Goal: Information Seeking & Learning: Find specific fact

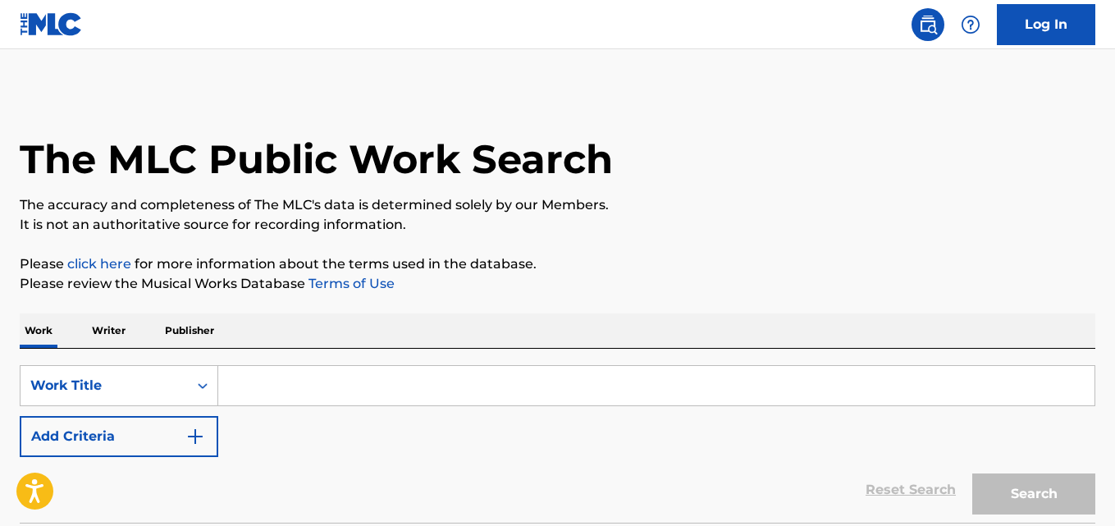
click at [495, 380] on input "Search Form" at bounding box center [656, 385] width 876 height 39
paste input "Hope [PERSON_NAME] [PERSON_NAME]"
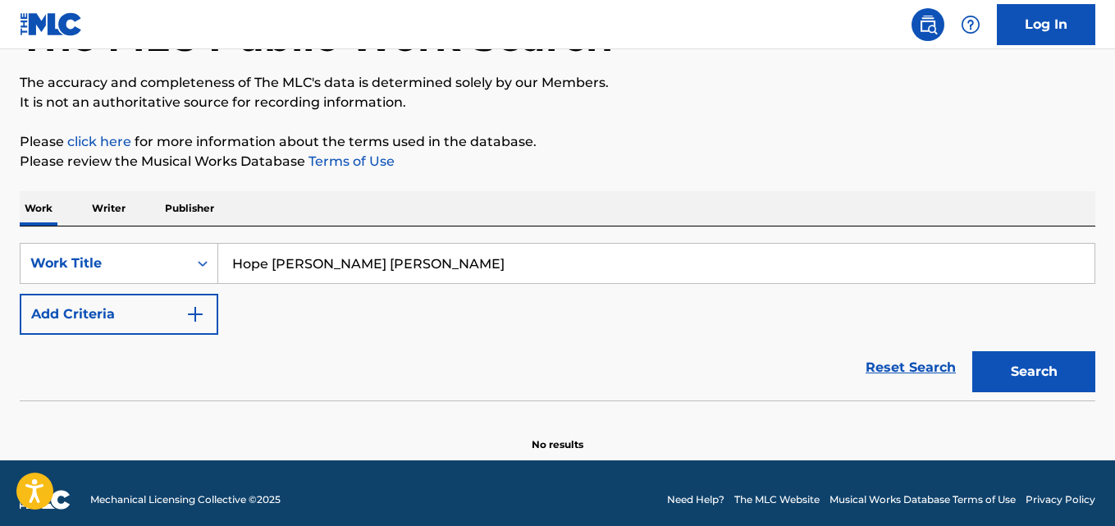
scroll to position [135, 0]
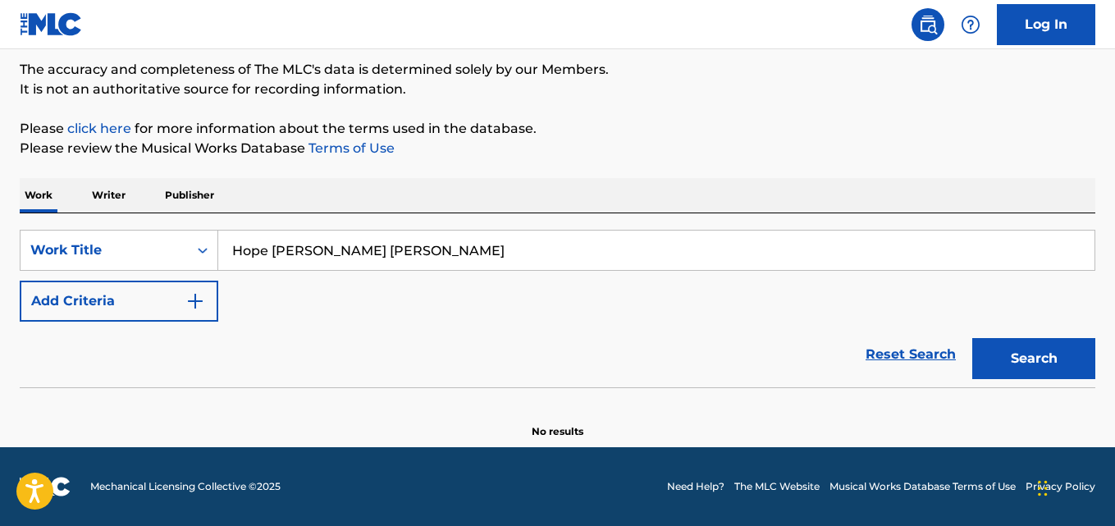
type input "Hope [PERSON_NAME] [PERSON_NAME]"
click at [1069, 356] on button "Search" at bounding box center [1033, 358] width 123 height 41
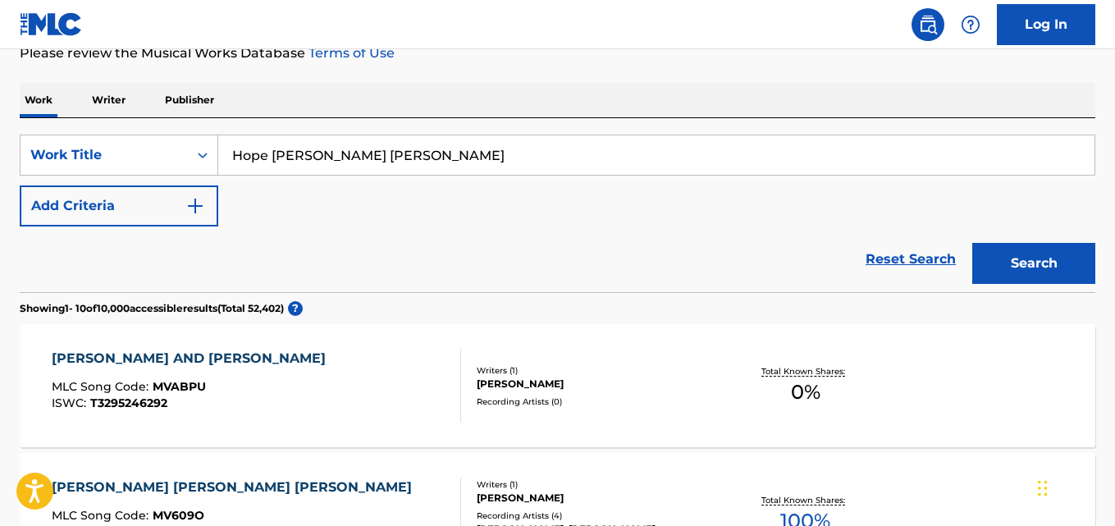
scroll to position [217, 0]
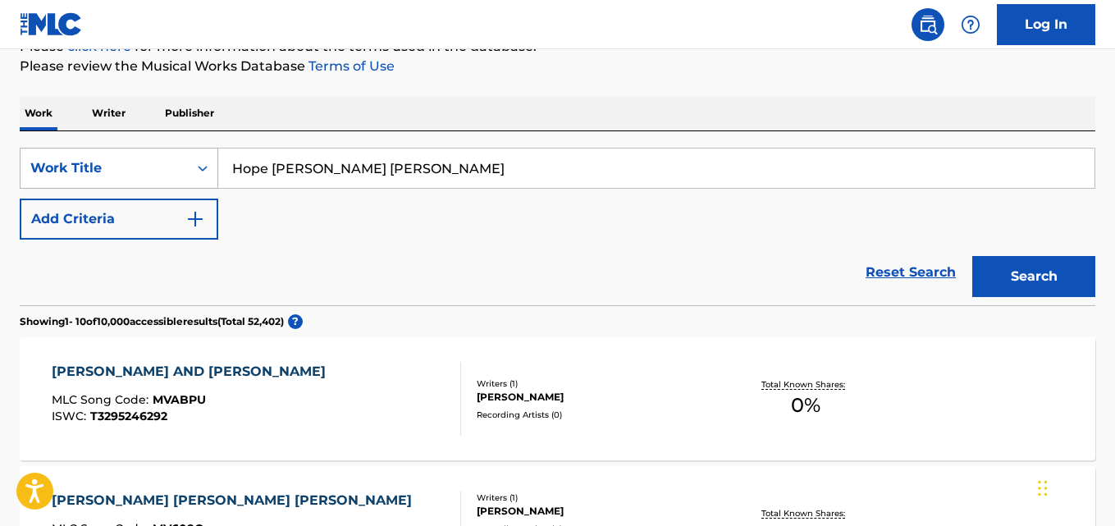
click at [107, 158] on div "Work Title" at bounding box center [104, 168] width 167 height 31
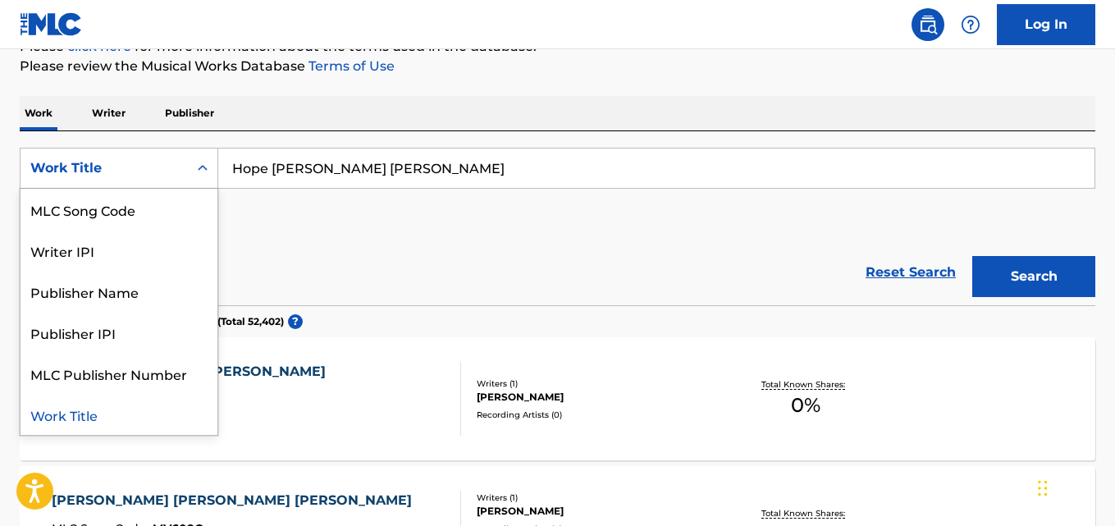
scroll to position [0, 0]
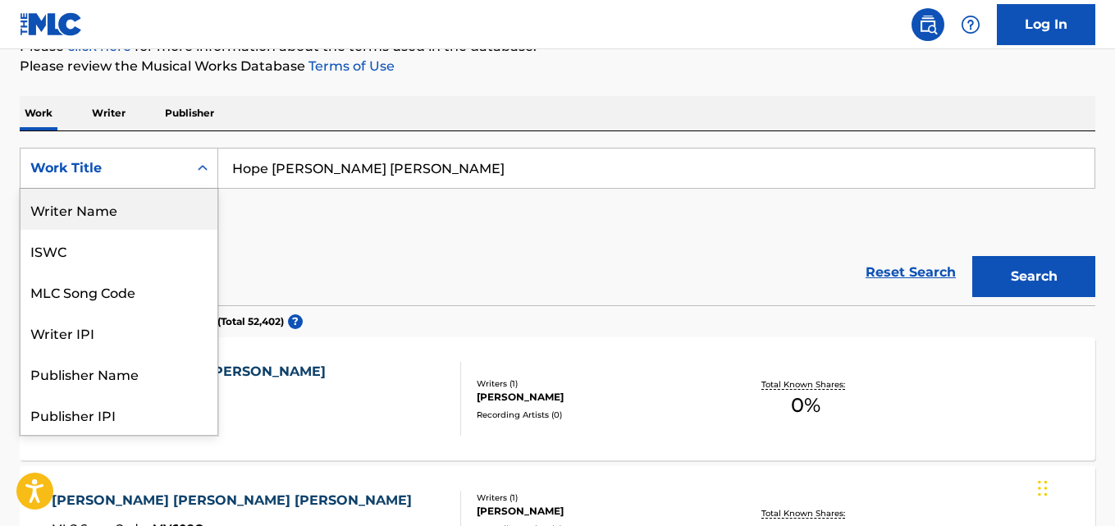
click at [158, 218] on div "Writer Name" at bounding box center [119, 209] width 197 height 41
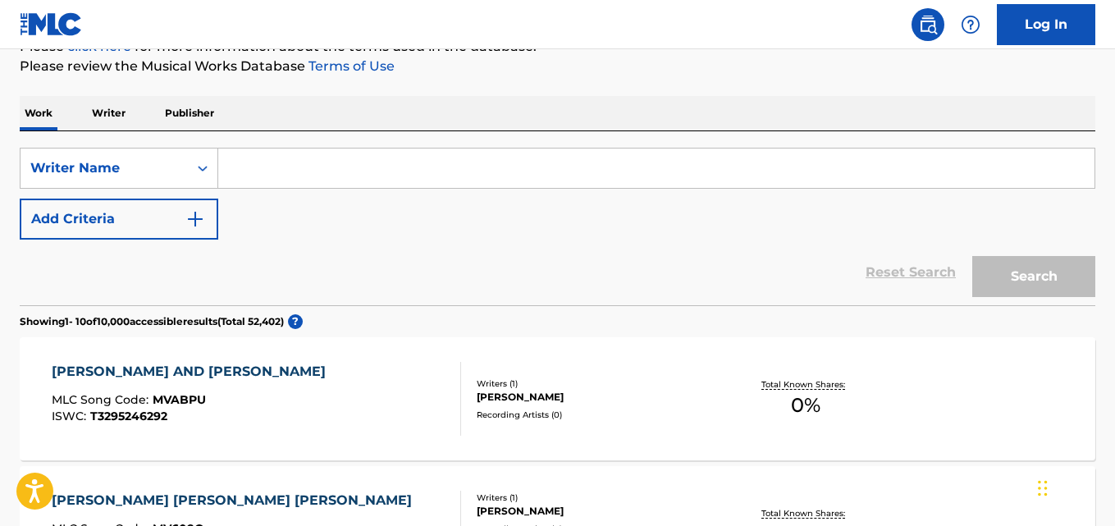
click at [556, 185] on input "Search Form" at bounding box center [656, 168] width 876 height 39
paste input "Hope [PERSON_NAME] [PERSON_NAME]"
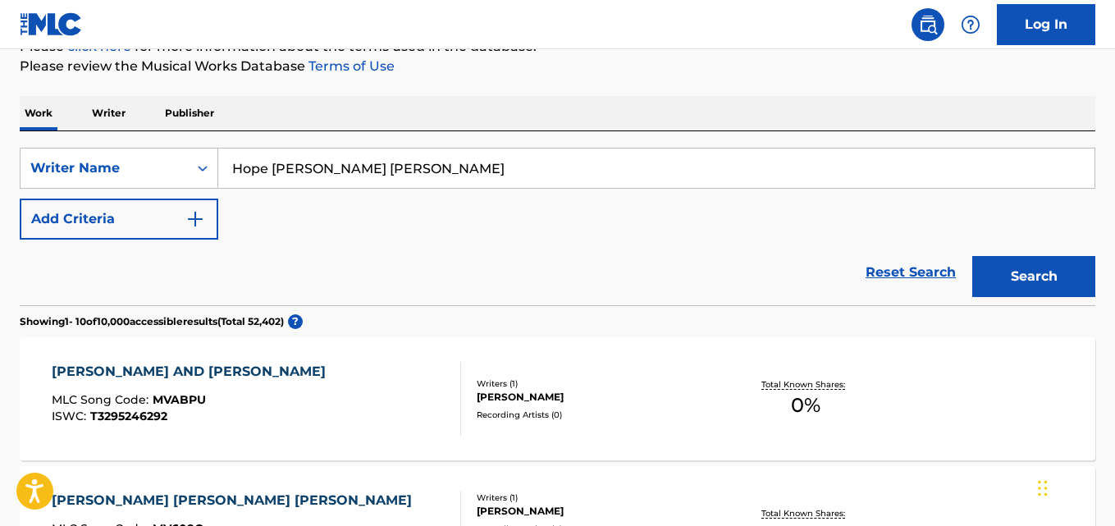
type input "Hope [PERSON_NAME] [PERSON_NAME]"
click at [991, 281] on button "Search" at bounding box center [1033, 276] width 123 height 41
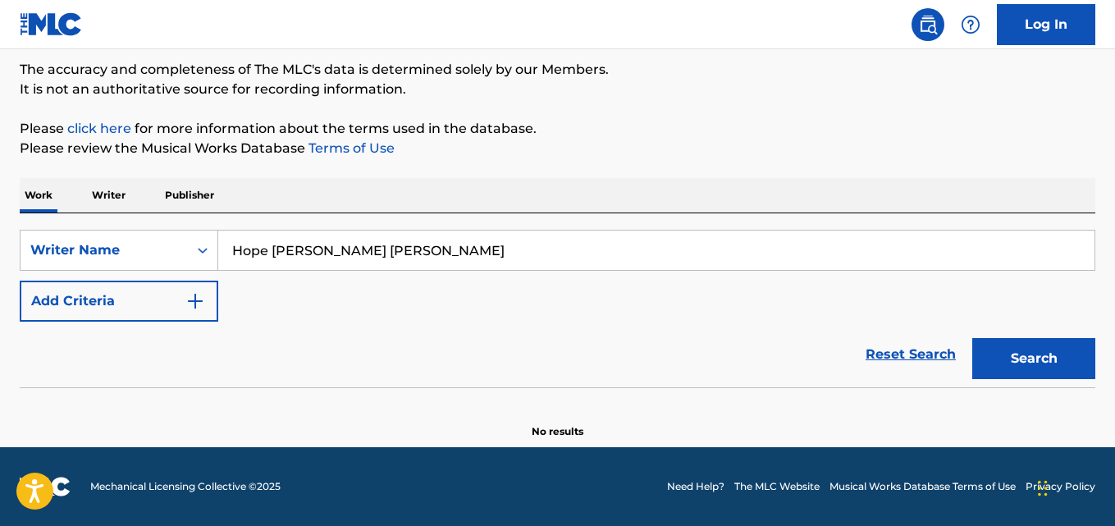
scroll to position [135, 0]
